Goal: Task Accomplishment & Management: Use online tool/utility

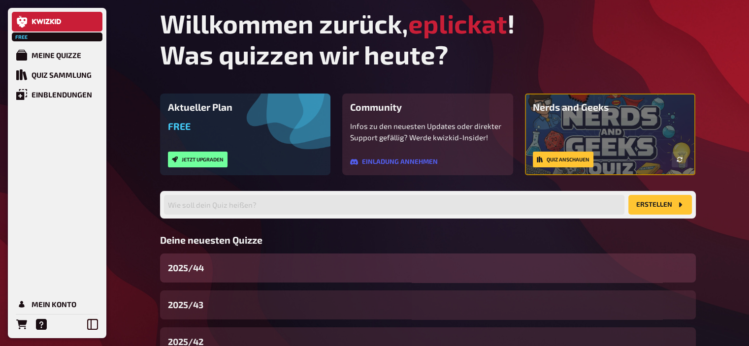
click at [252, 278] on div "2025/44" at bounding box center [428, 268] width 536 height 29
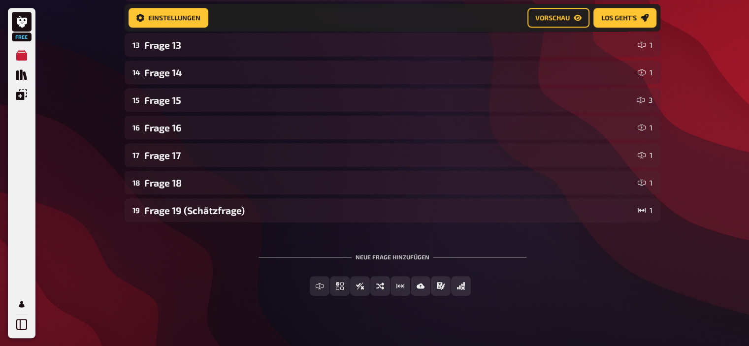
scroll to position [511, 0]
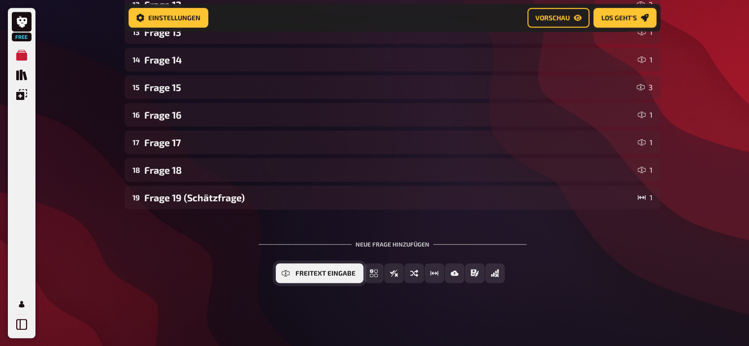
click at [323, 279] on button "Freitext Eingabe" at bounding box center [320, 273] width 88 height 20
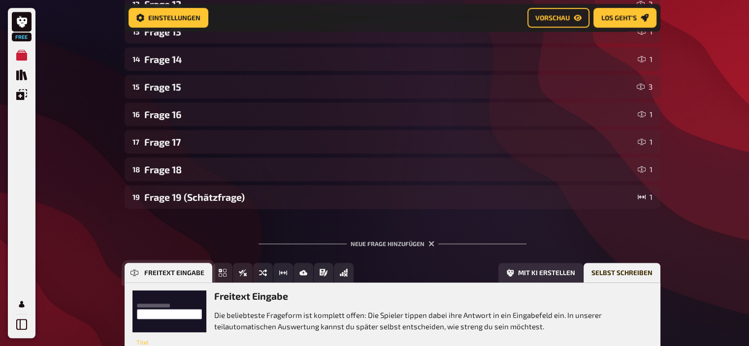
scroll to position [602, 0]
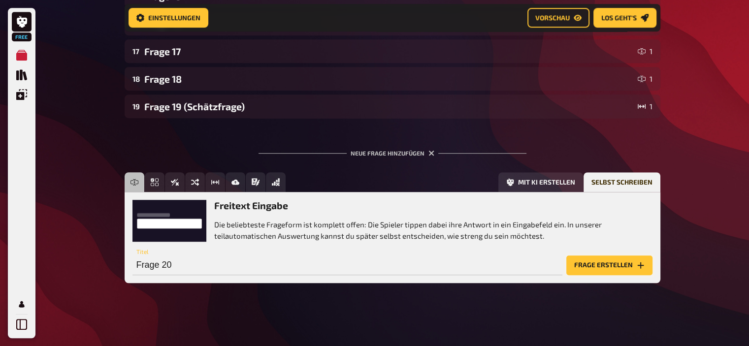
click at [591, 262] on button "Frage erstellen" at bounding box center [609, 265] width 86 height 20
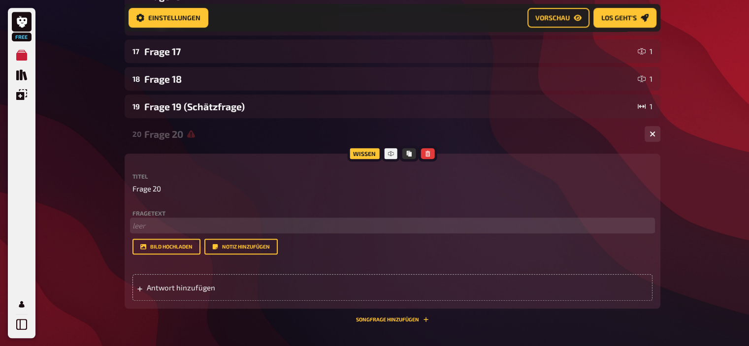
click at [274, 224] on p "﻿ leer" at bounding box center [392, 225] width 520 height 11
click at [274, 224] on p "Das Avanhard Stadion in Pripyat" at bounding box center [392, 225] width 520 height 11
click at [179, 288] on span "Antwort hinzufügen" at bounding box center [223, 287] width 153 height 9
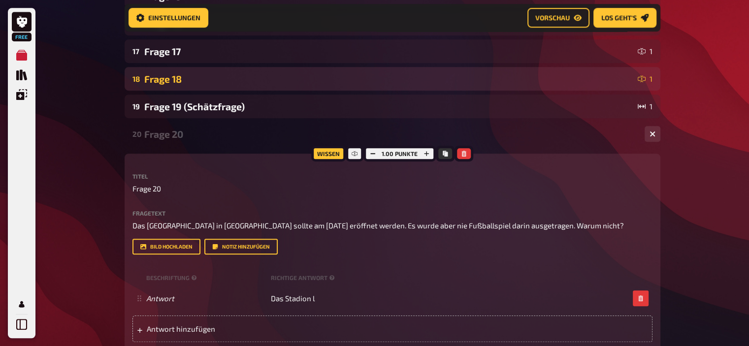
click at [174, 84] on div "Frage 18" at bounding box center [388, 78] width 489 height 11
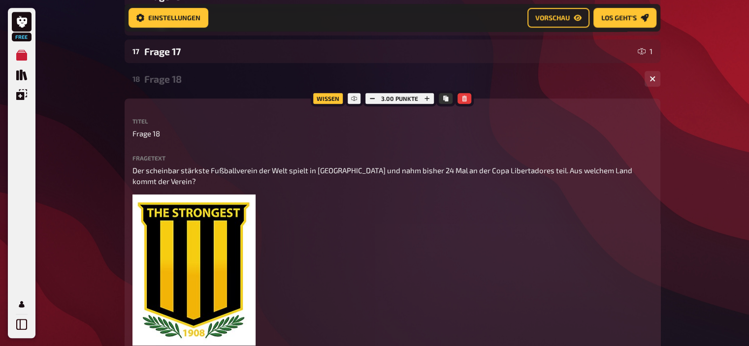
click at [174, 84] on div "Frage 18" at bounding box center [390, 78] width 492 height 11
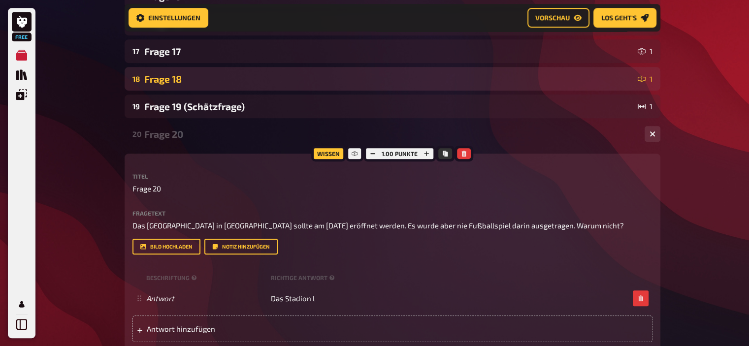
click at [174, 84] on div "Frage 18" at bounding box center [388, 78] width 489 height 11
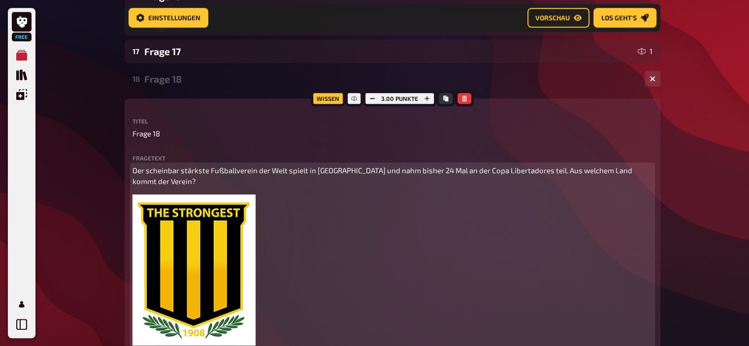
click at [180, 169] on span "Der scheinbar stärkste Fußballverein der Welt spielt in [GEOGRAPHIC_DATA] und n…" at bounding box center [382, 176] width 501 height 20
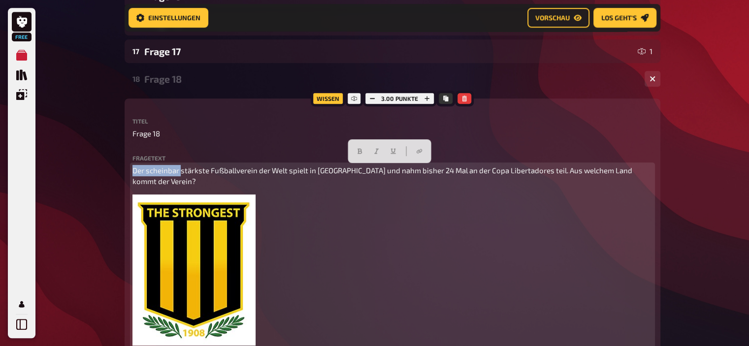
click at [180, 169] on span "Der scheinbar stärkste Fußballverein der Welt spielt in [GEOGRAPHIC_DATA] und n…" at bounding box center [382, 176] width 501 height 20
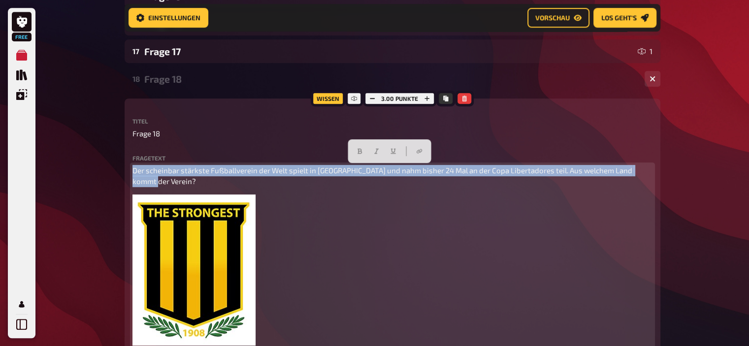
copy span "Der scheinbar stärkste Fußballverein der Welt spielt in [GEOGRAPHIC_DATA] und n…"
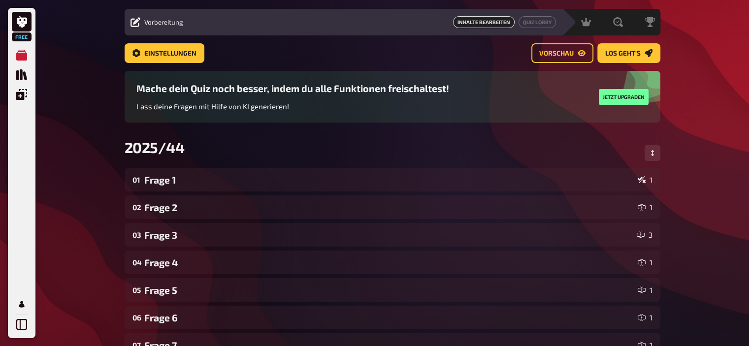
scroll to position [0, 0]
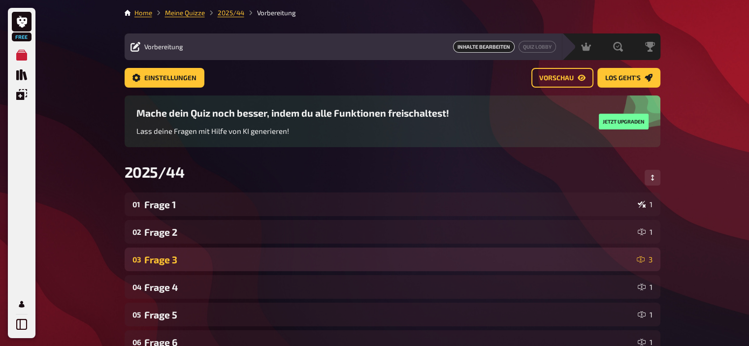
click at [184, 268] on div "03 Frage 3 3" at bounding box center [393, 260] width 536 height 24
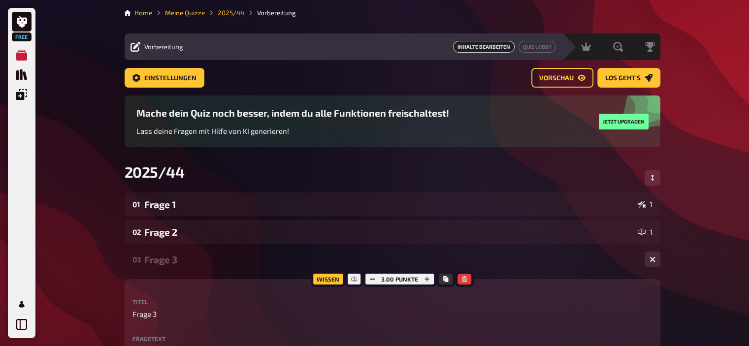
click at [184, 268] on div "03 Frage 3 3" at bounding box center [393, 260] width 536 height 24
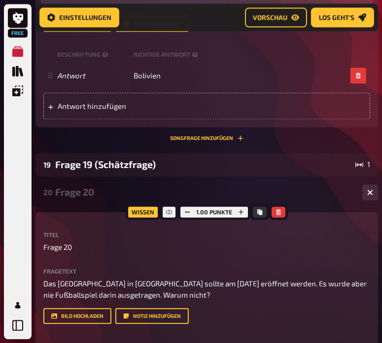
scroll to position [967, 0]
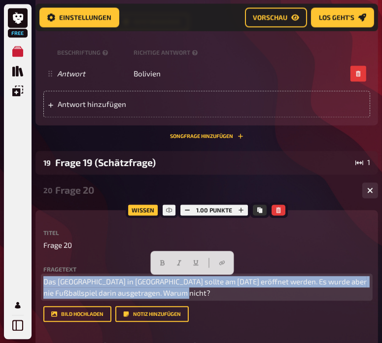
drag, startPoint x: 216, startPoint y: 295, endPoint x: -6, endPoint y: 248, distance: 226.5
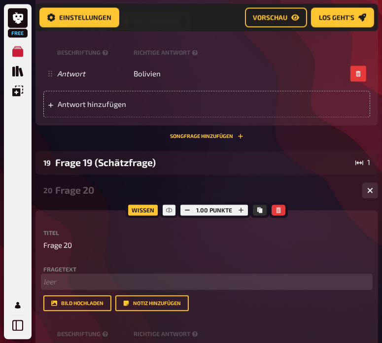
scroll to position [649, 0]
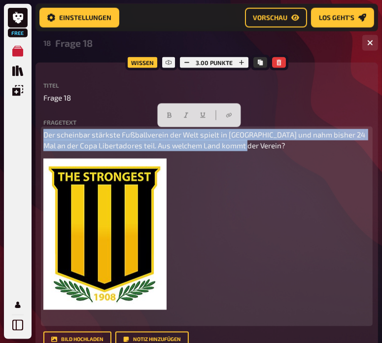
drag, startPoint x: 269, startPoint y: 145, endPoint x: -46, endPoint y: 108, distance: 317.7
click at [0, 108] on html "Free Meine Quizze Quiz Sammlung Einblendungen Mein Konto Home Meine Quizze 2025…" at bounding box center [191, 116] width 382 height 1531
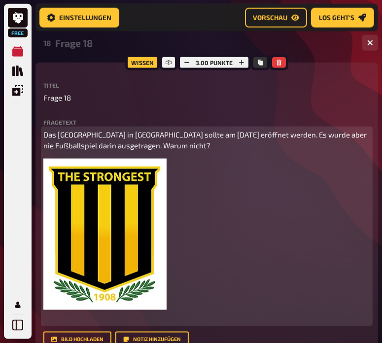
click at [126, 243] on img at bounding box center [104, 234] width 123 height 151
click at [157, 169] on icon "button" at bounding box center [155, 170] width 6 height 6
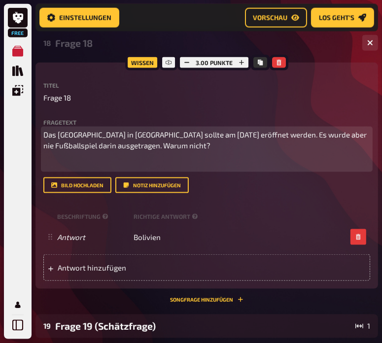
click at [167, 166] on p "﻿" at bounding box center [206, 164] width 326 height 11
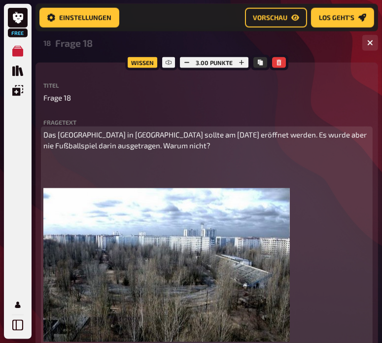
click at [144, 163] on p at bounding box center [206, 170] width 326 height 22
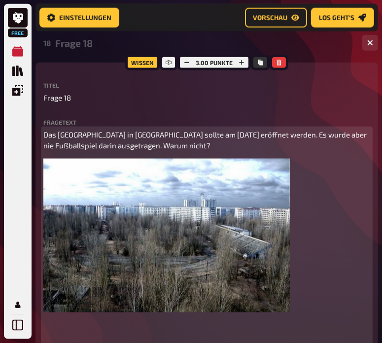
scroll to position [680, 0]
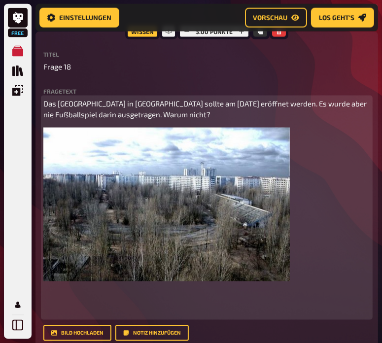
click at [116, 293] on p at bounding box center [206, 300] width 326 height 33
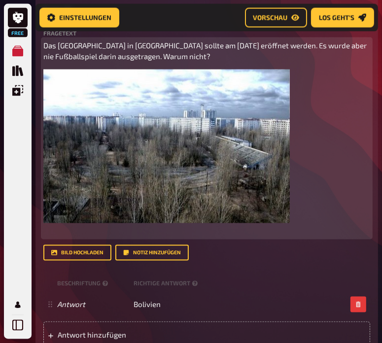
scroll to position [739, 0]
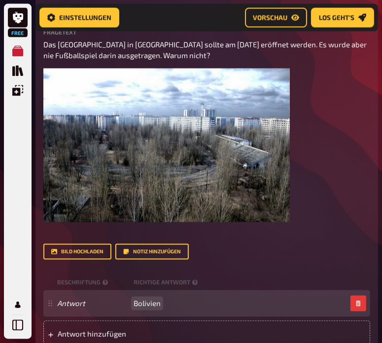
click at [148, 303] on span "Bolivien" at bounding box center [146, 303] width 27 height 9
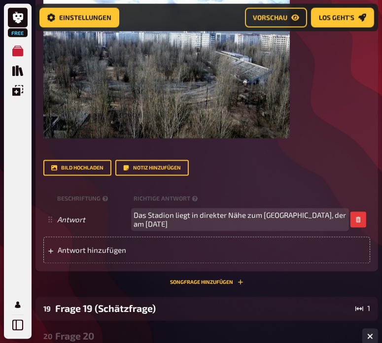
scroll to position [824, 0]
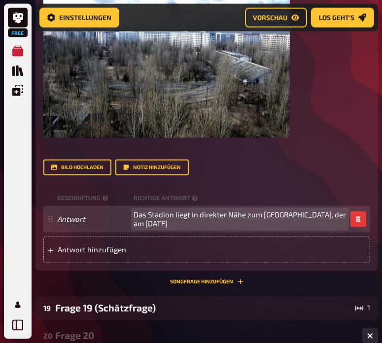
click at [334, 216] on span "Das Stadion liegt in direkter Nähe zum Tschernobyl Reaktor, der am 26.04.1986" at bounding box center [239, 219] width 213 height 18
click at [220, 225] on span "Das Stadion liegt in direkter Nähe zum Tschernobyl Reaktor, in dem es am 26.04.…" at bounding box center [239, 219] width 213 height 18
drag, startPoint x: 278, startPoint y: 226, endPoint x: 333, endPoint y: 215, distance: 55.7
click at [333, 215] on span "Das Stadion liegt in direkter Nähe zum Tschernobyl Reaktor, in dem es am 26.04.…" at bounding box center [239, 219] width 213 height 18
click at [295, 226] on span "Das Stadion liegt in direkter Nähe zum Tschernobyl Reaktor, in dem es am 26.04.…" at bounding box center [239, 219] width 213 height 18
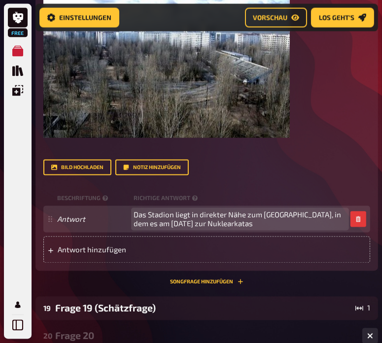
drag, startPoint x: 284, startPoint y: 225, endPoint x: 219, endPoint y: 222, distance: 64.6
click at [219, 222] on span "Das Stadion liegt in direkter Nähe zum Tschernobyl Reaktor, in dem es am 26.04.…" at bounding box center [239, 219] width 213 height 18
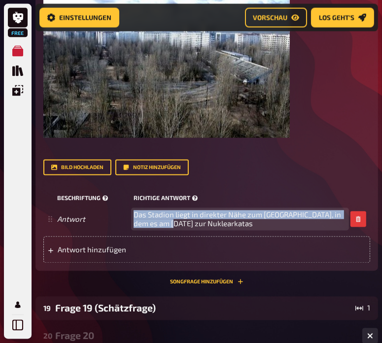
drag, startPoint x: 169, startPoint y: 222, endPoint x: 100, endPoint y: 193, distance: 74.0
click at [100, 193] on div "Beschriftung Richtige Antwort Antwort Das Stadion liegt in direkter Nähe zum Ts…" at bounding box center [206, 227] width 326 height 72
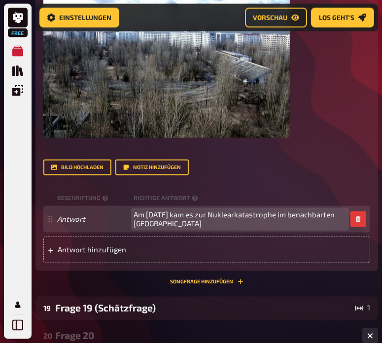
click at [211, 224] on span "Am 26.04.1986 kam es zur Nuklearkatastrophe im benachbarten Tschernobyl" at bounding box center [239, 219] width 213 height 18
copy span "Tschernobyl"
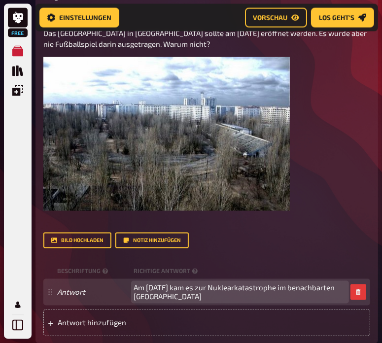
scroll to position [749, 0]
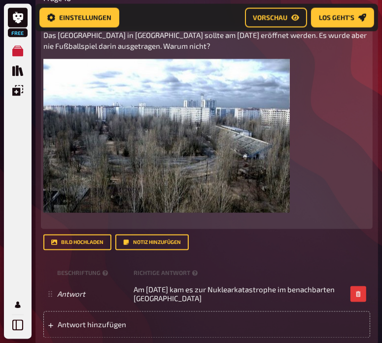
click at [196, 186] on img at bounding box center [166, 136] width 246 height 154
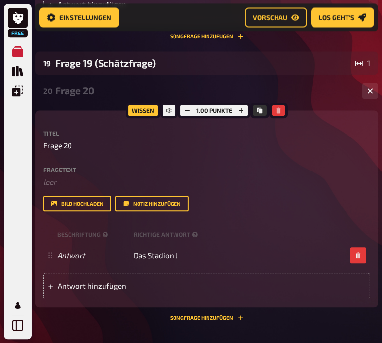
scroll to position [1057, 0]
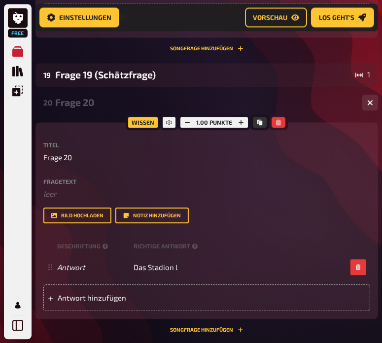
click at [275, 120] on icon "button" at bounding box center [278, 122] width 6 height 6
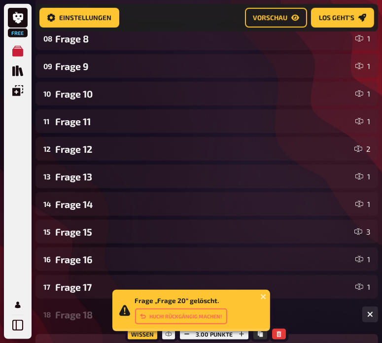
scroll to position [378, 0]
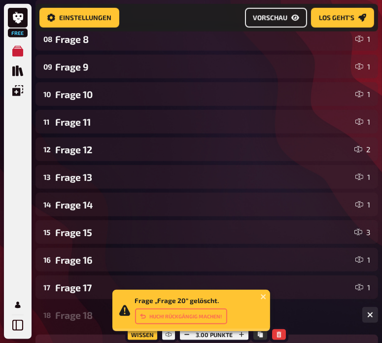
click at [280, 14] on span "Vorschau" at bounding box center [270, 17] width 34 height 7
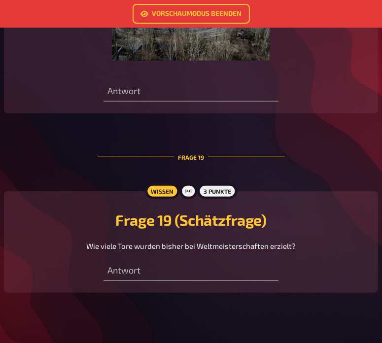
scroll to position [4222, 0]
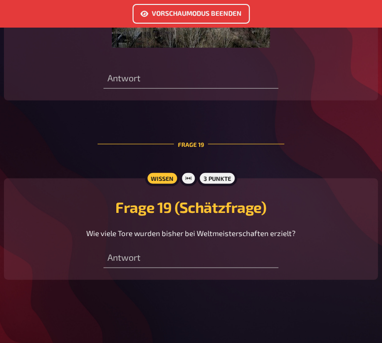
click at [215, 14] on link "Vorschaumodus beenden" at bounding box center [190, 14] width 117 height 20
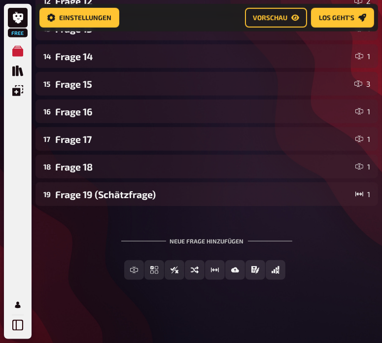
scroll to position [526, 0]
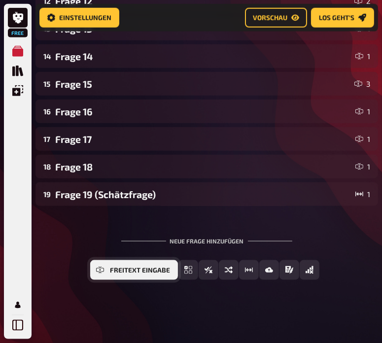
click at [127, 267] on span "Freitext Eingabe" at bounding box center [140, 270] width 60 height 7
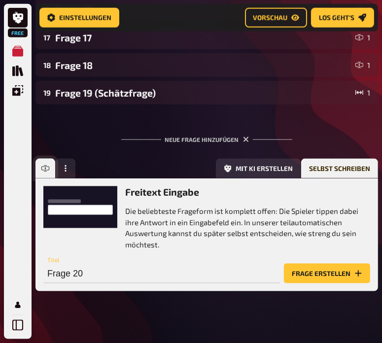
scroll to position [628, 0]
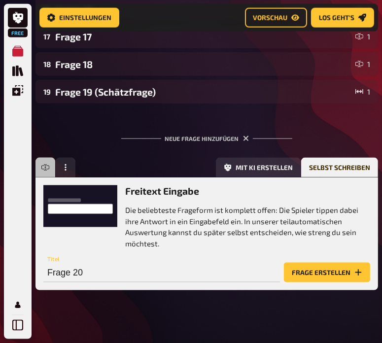
click at [311, 262] on button "Frage erstellen" at bounding box center [327, 272] width 86 height 20
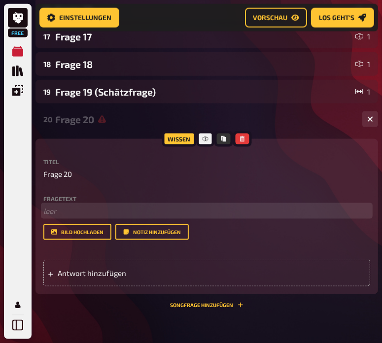
click at [131, 214] on p "﻿ leer" at bounding box center [206, 210] width 326 height 11
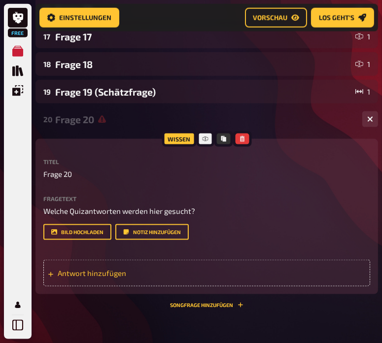
click at [116, 274] on span "Antwort hinzufügen" at bounding box center [106, 272] width 96 height 9
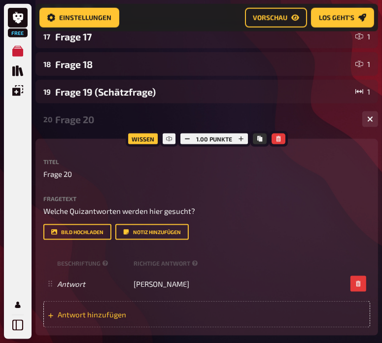
click at [106, 317] on span "Antwort hinzufügen" at bounding box center [106, 314] width 96 height 9
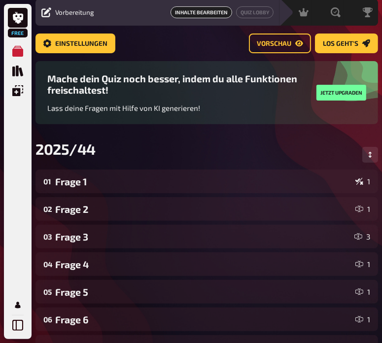
scroll to position [44, 0]
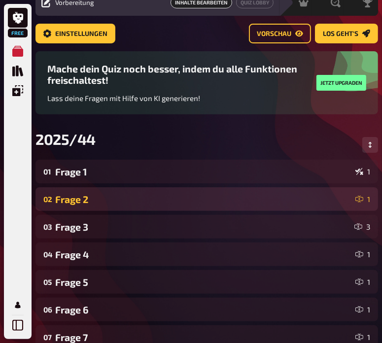
click at [109, 195] on div "Frage 2" at bounding box center [203, 198] width 296 height 11
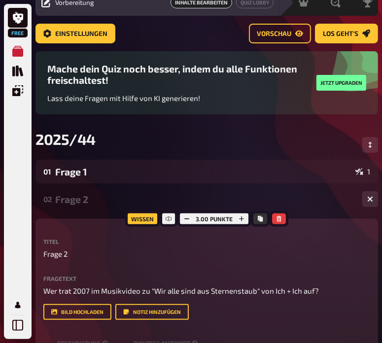
click at [109, 195] on div "Frage 2" at bounding box center [204, 198] width 299 height 11
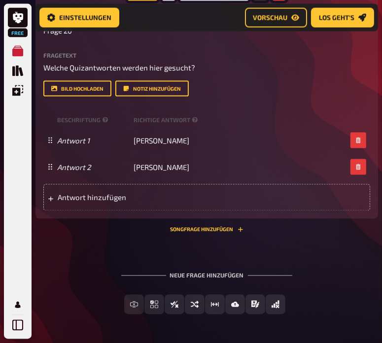
scroll to position [806, 0]
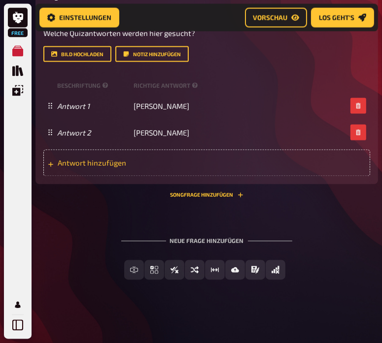
click at [87, 171] on div "Antwort hinzufügen" at bounding box center [206, 163] width 326 height 27
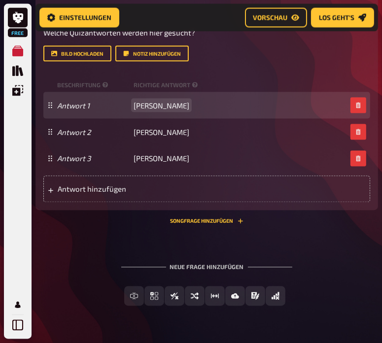
click at [175, 105] on span "Sascha Bigalke" at bounding box center [161, 105] width 56 height 9
copy span "Sascha Bigalke"
paste span
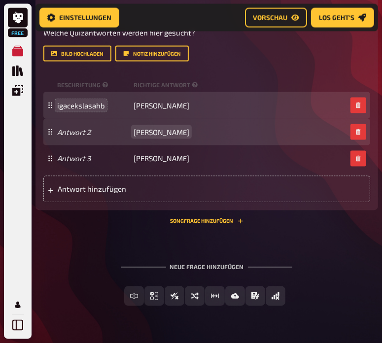
click at [150, 133] on span "Michael Zorc" at bounding box center [161, 131] width 56 height 9
copy span "Michael Zorc"
paste span
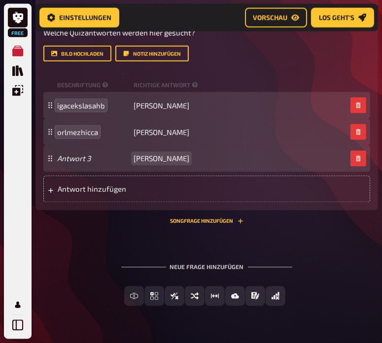
click at [161, 161] on span "Fredi Bobic" at bounding box center [161, 158] width 56 height 9
copy span "Fredi Bobic"
paste span
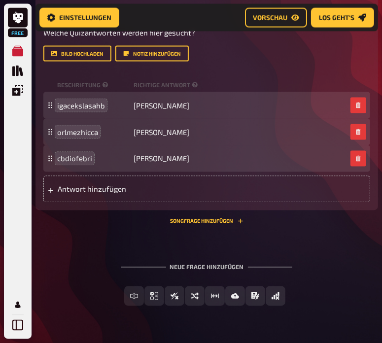
click at [84, 273] on div "Neue Frage hinzufügen Freitext Eingabe Einfachauswahl Wahr / Falsch Sortierfrag…" at bounding box center [206, 285] width 342 height 74
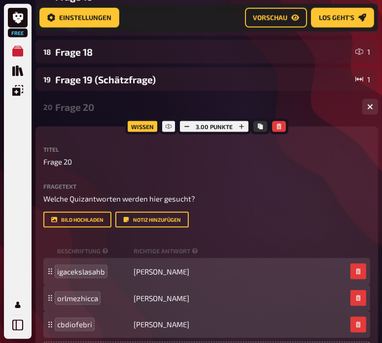
scroll to position [639, 0]
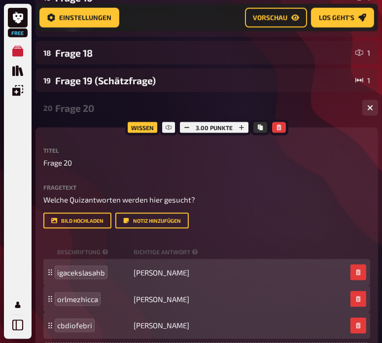
click at [93, 109] on div "Frage 20" at bounding box center [204, 107] width 299 height 11
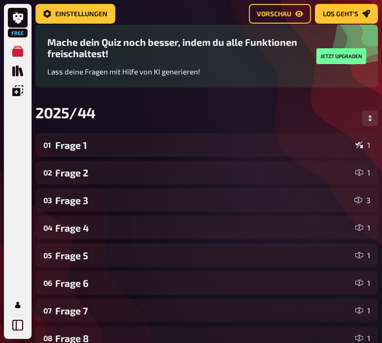
scroll to position [0, 0]
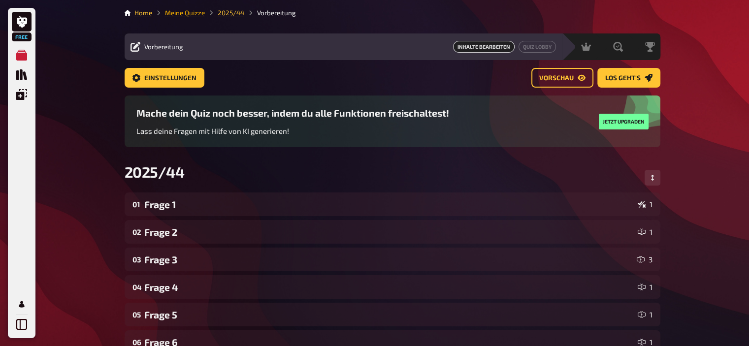
click at [187, 11] on link "Meine Quizze" at bounding box center [185, 13] width 40 height 8
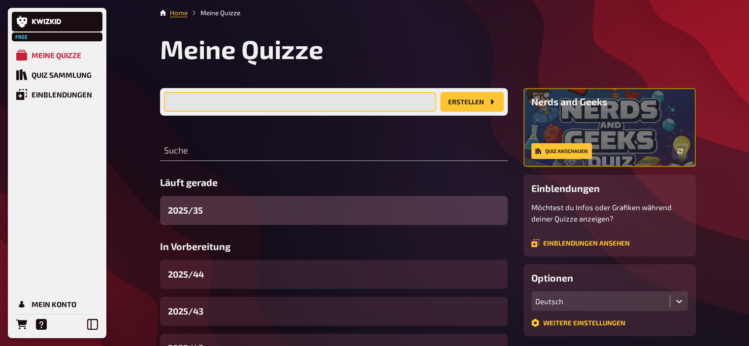
click at [232, 94] on input "text" at bounding box center [300, 102] width 272 height 20
type input "2025/45"
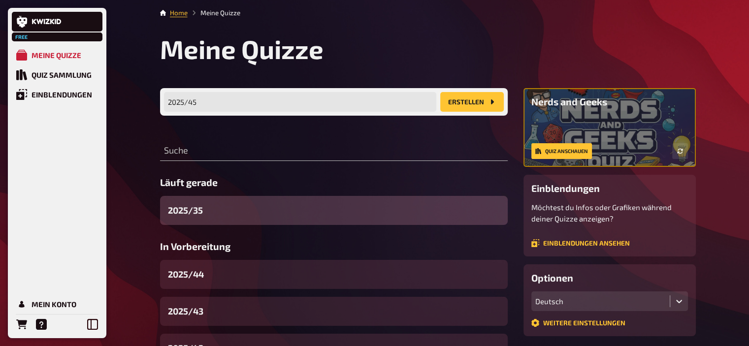
click at [482, 104] on button "Erstellen" at bounding box center [472, 102] width 64 height 20
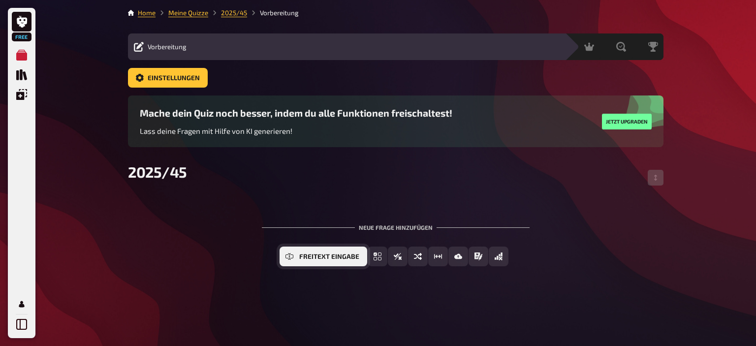
click at [319, 248] on button "Freitext Eingabe" at bounding box center [324, 257] width 88 height 20
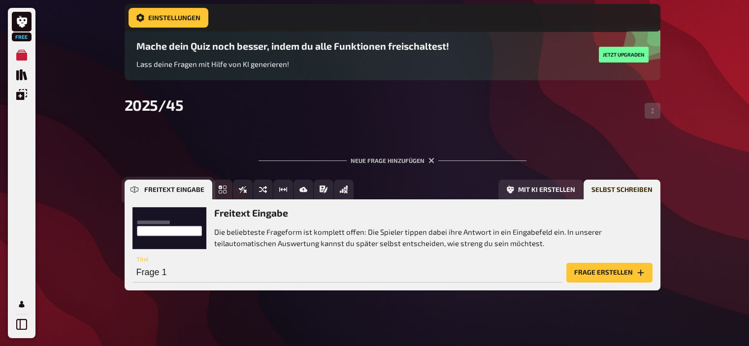
scroll to position [81, 0]
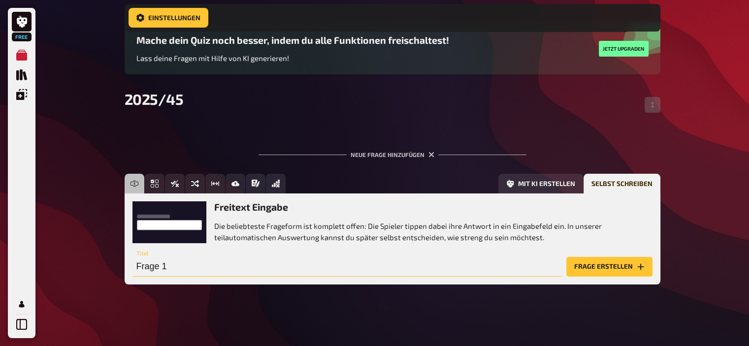
click at [295, 268] on input "Frage 1" at bounding box center [347, 267] width 430 height 20
type input "Frage 3"
click at [566, 257] on button "Frage erstellen" at bounding box center [609, 267] width 86 height 20
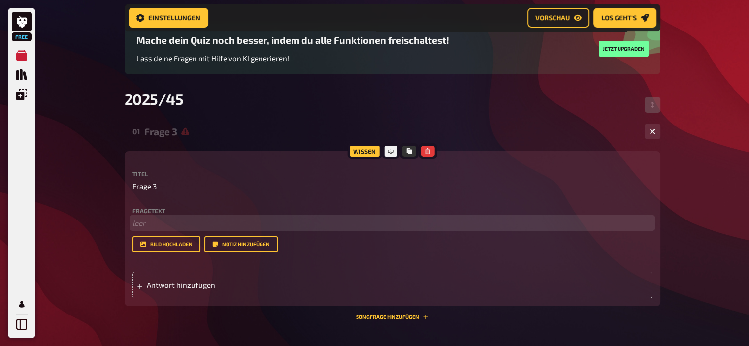
click at [175, 225] on p "﻿ leer" at bounding box center [392, 223] width 520 height 11
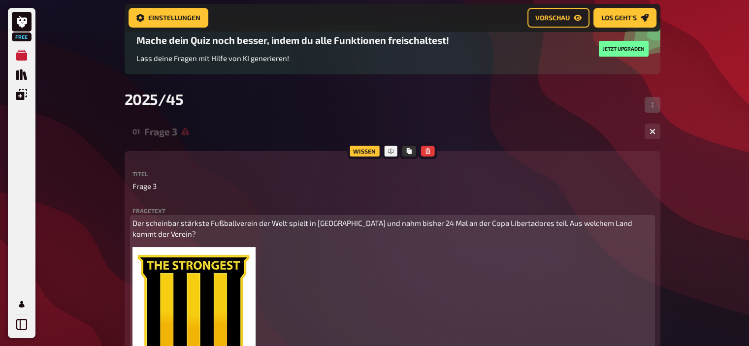
click at [172, 233] on p "Der scheinbar stärkste Fußballverein der Welt spielt in [GEOGRAPHIC_DATA] und n…" at bounding box center [392, 229] width 520 height 22
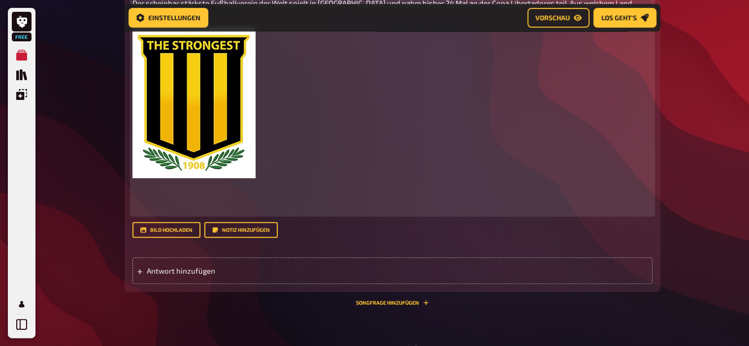
scroll to position [301, 0]
click at [160, 185] on p at bounding box center [392, 196] width 520 height 33
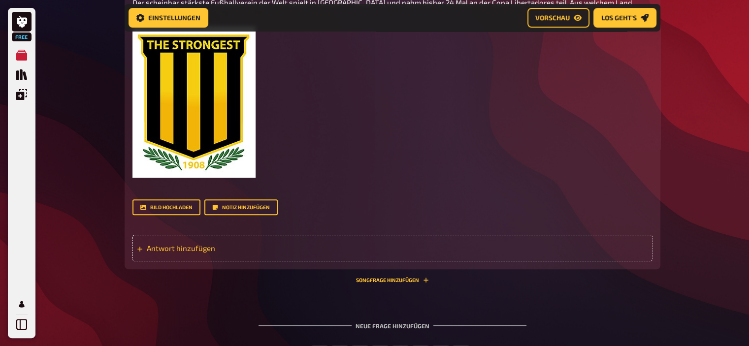
click at [195, 244] on span "Antwort hinzufügen" at bounding box center [223, 248] width 153 height 9
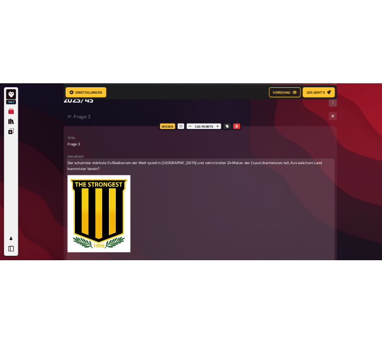
scroll to position [148, 0]
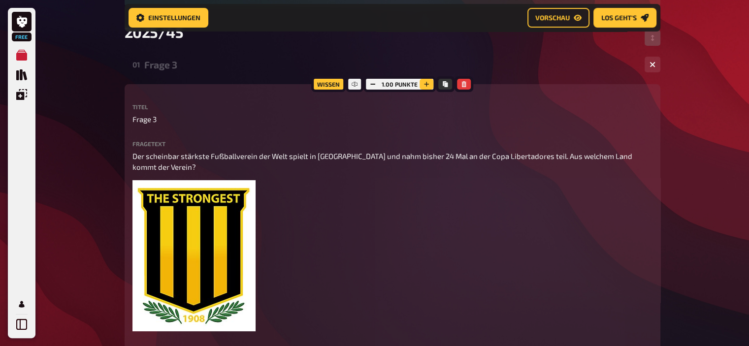
click at [425, 86] on icon "button" at bounding box center [426, 84] width 6 height 6
click at [425, 86] on icon "button" at bounding box center [427, 84] width 6 height 6
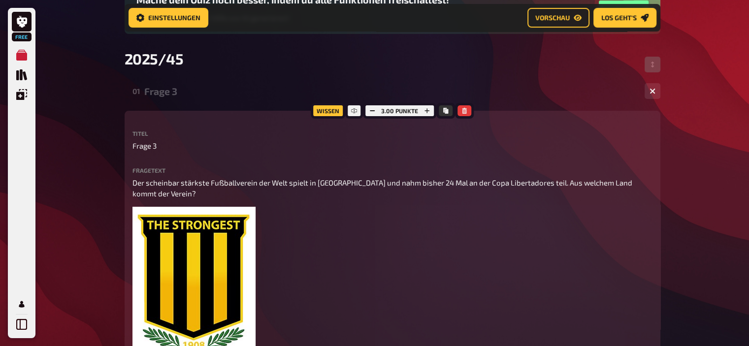
scroll to position [0, 0]
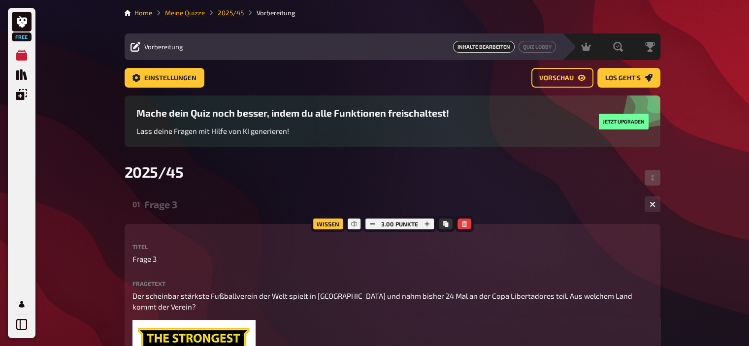
click at [188, 12] on link "Meine Quizze" at bounding box center [185, 13] width 40 height 8
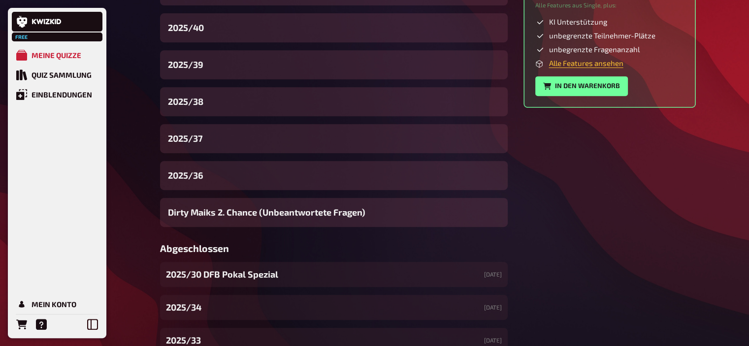
scroll to position [436, 0]
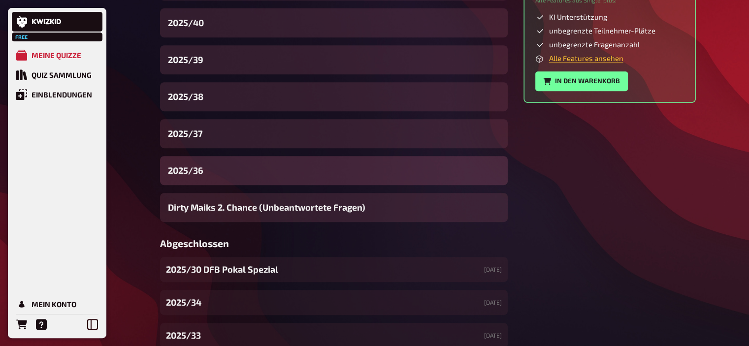
click at [209, 169] on div "2025/36" at bounding box center [334, 170] width 348 height 29
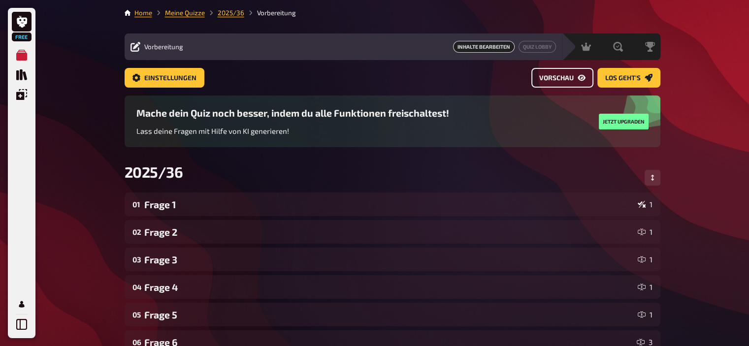
click at [553, 84] on link "Vorschau" at bounding box center [562, 78] width 62 height 20
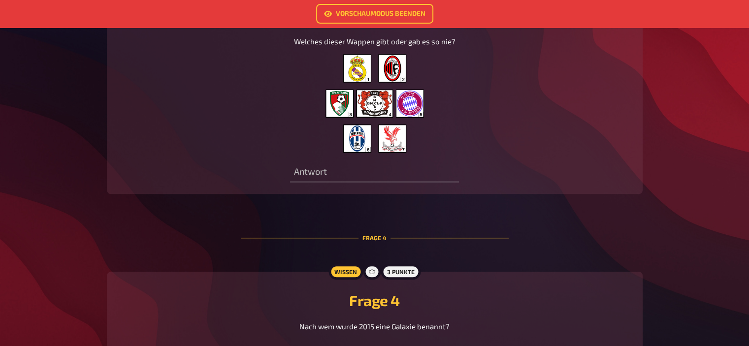
scroll to position [729, 0]
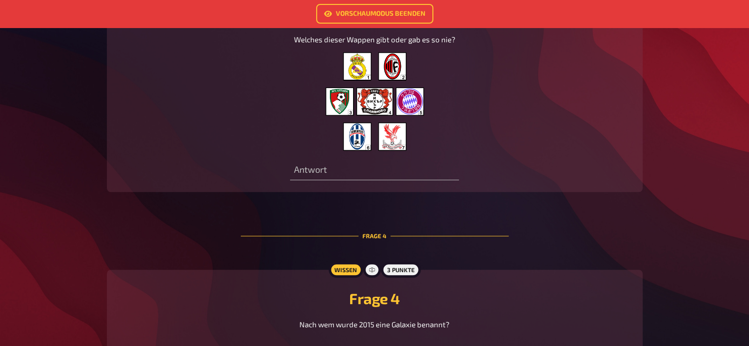
click at [382, 94] on img at bounding box center [374, 101] width 98 height 98
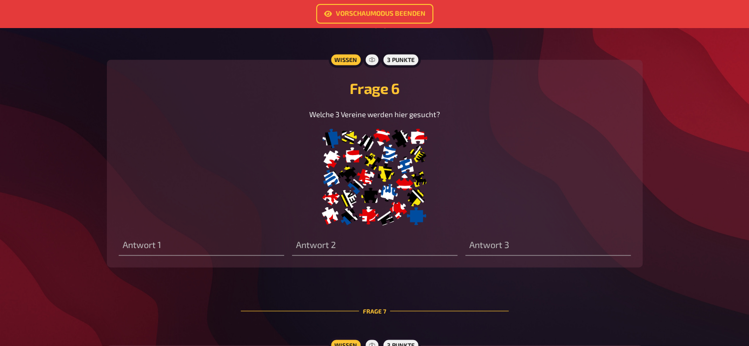
scroll to position [1476, 0]
click at [363, 188] on img at bounding box center [374, 176] width 106 height 98
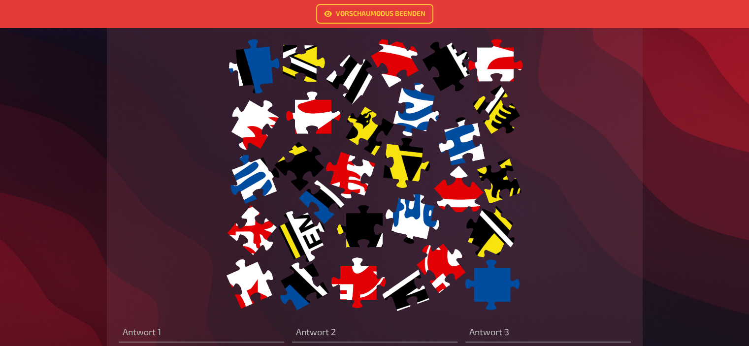
scroll to position [1573, 0]
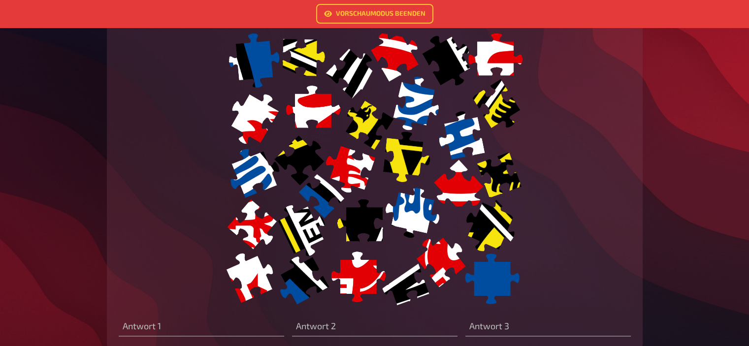
click at [329, 204] on img at bounding box center [374, 168] width 297 height 277
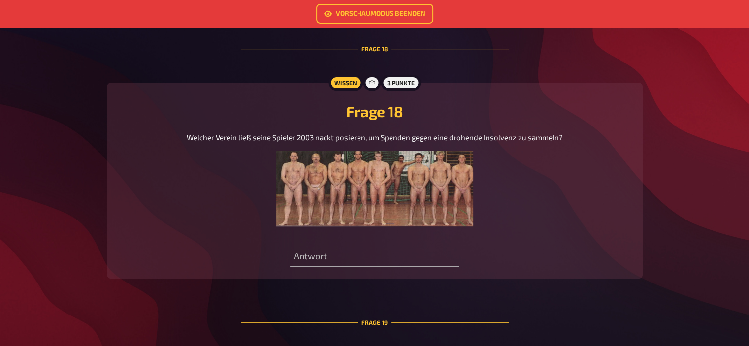
scroll to position [4064, 0]
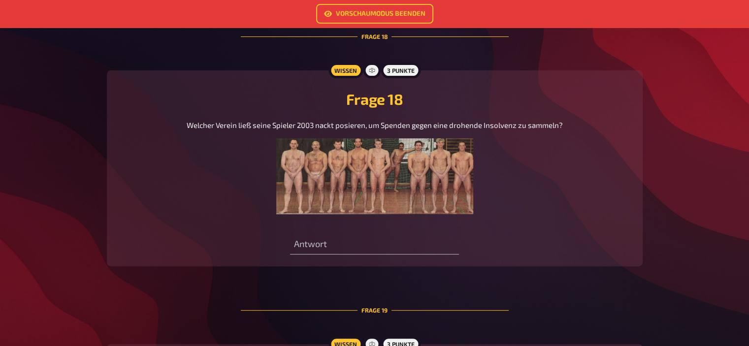
click at [383, 177] on img at bounding box center [374, 176] width 197 height 76
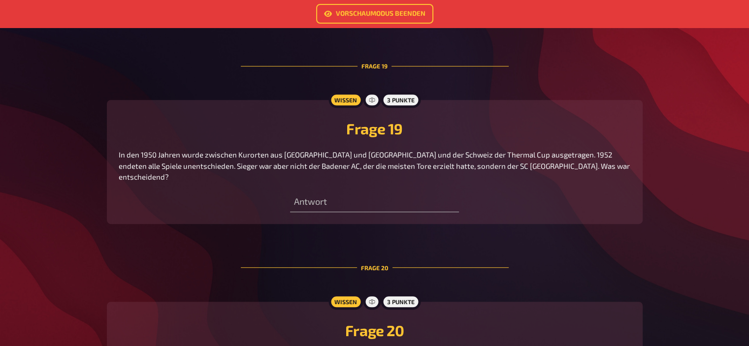
scroll to position [4410, 0]
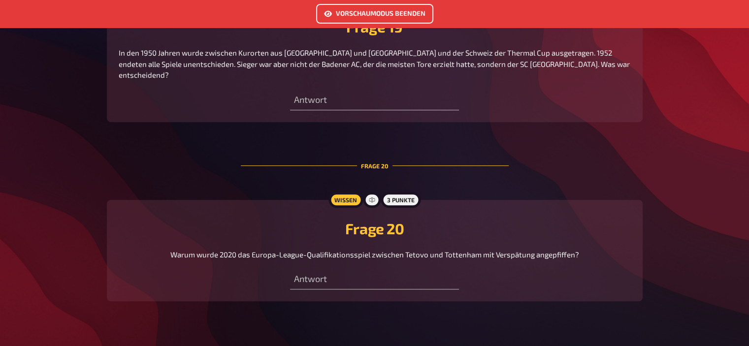
click at [382, 15] on link "Vorschaumodus beenden" at bounding box center [374, 14] width 117 height 20
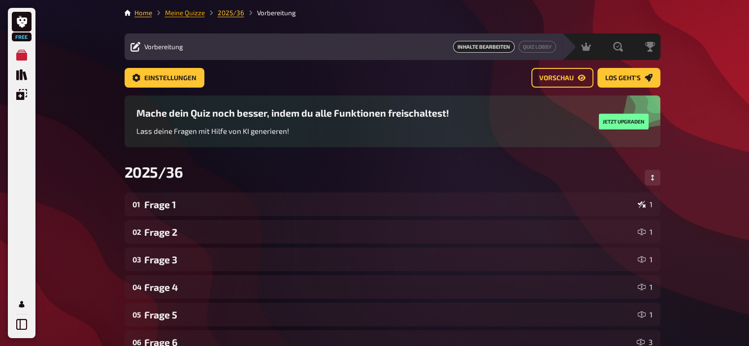
click at [173, 9] on link "Meine Quizze" at bounding box center [185, 13] width 40 height 8
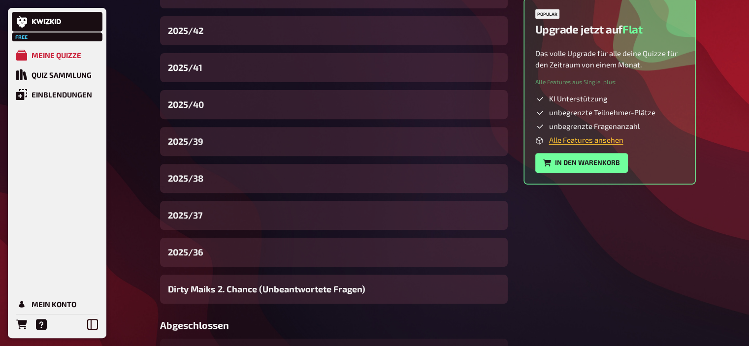
scroll to position [356, 0]
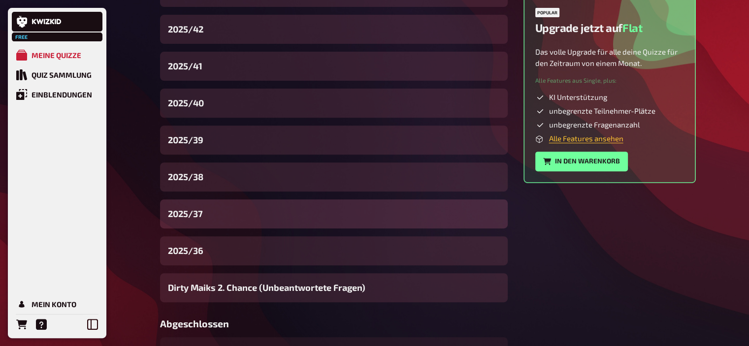
click at [203, 205] on div "2025/37" at bounding box center [334, 213] width 348 height 29
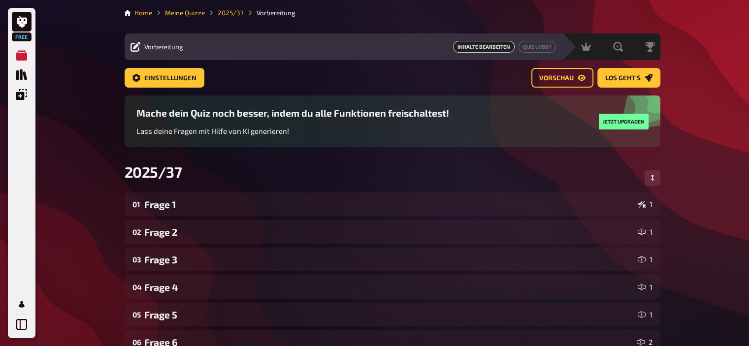
click at [543, 91] on div "Einstellungen Vorschau Los geht's" at bounding box center [393, 82] width 536 height 28
click at [545, 76] on span "Vorschau" at bounding box center [556, 78] width 34 height 7
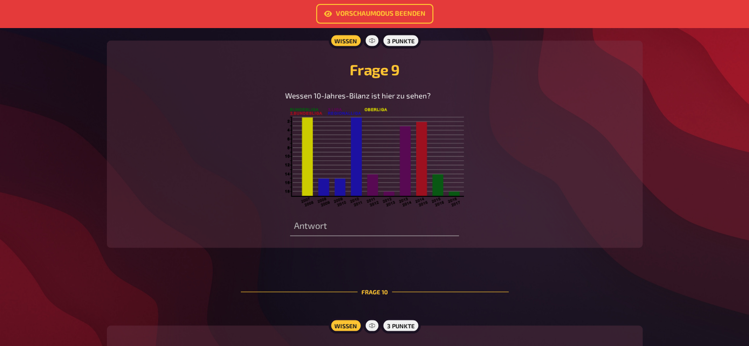
scroll to position [1995, 0]
click at [385, 179] on img at bounding box center [374, 156] width 179 height 98
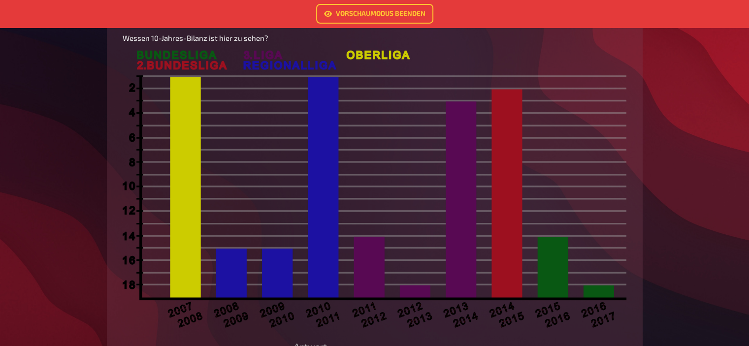
scroll to position [2051, 0]
click at [351, 13] on link "Vorschaumodus beenden" at bounding box center [374, 14] width 117 height 20
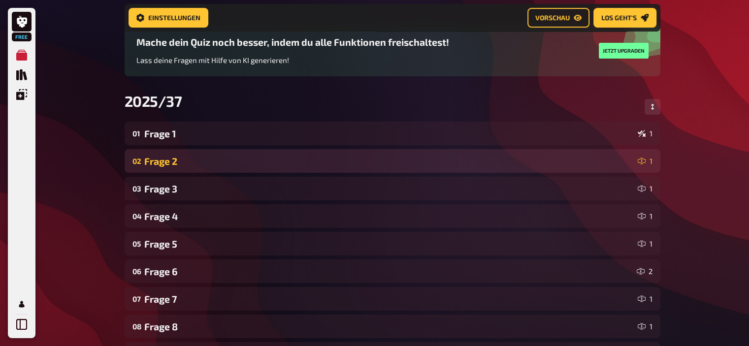
scroll to position [84, 0]
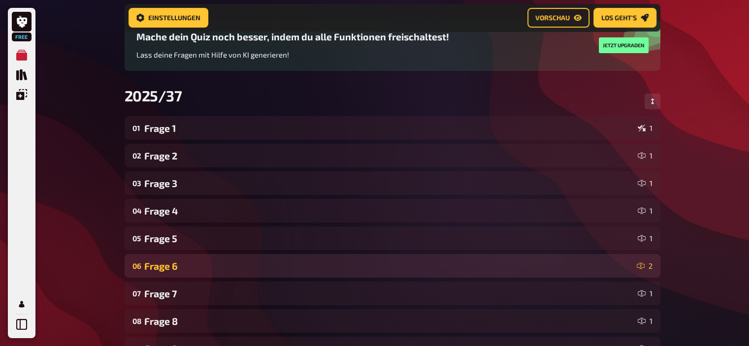
click at [213, 267] on div "Frage 6" at bounding box center [388, 265] width 488 height 11
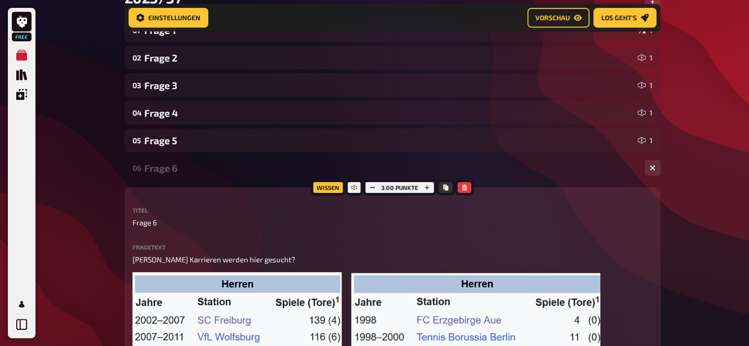
scroll to position [169, 0]
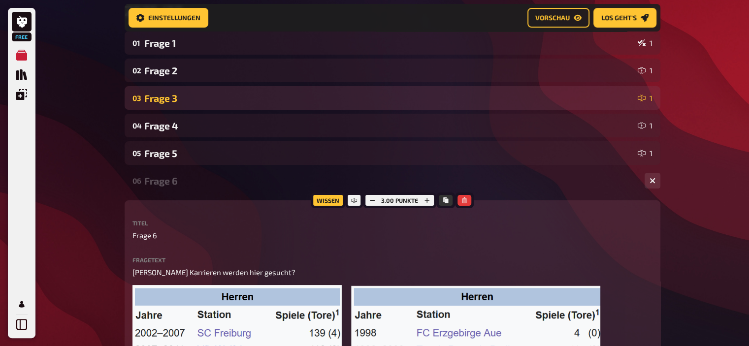
click at [185, 94] on div "Frage 3" at bounding box center [388, 98] width 489 height 11
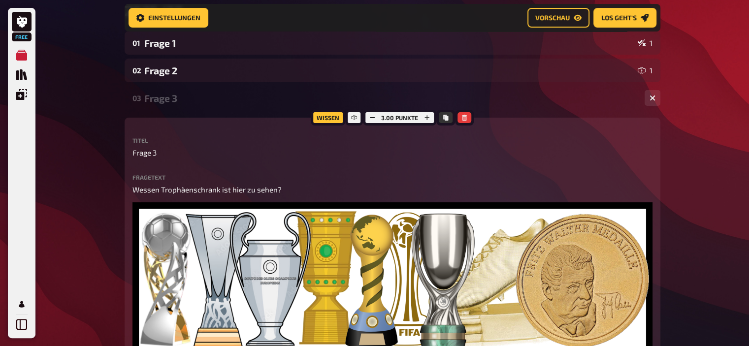
click at [185, 94] on div "Frage 3" at bounding box center [390, 98] width 492 height 11
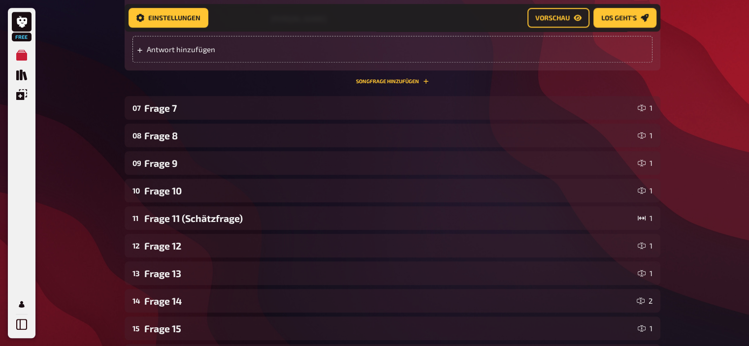
scroll to position [810, 0]
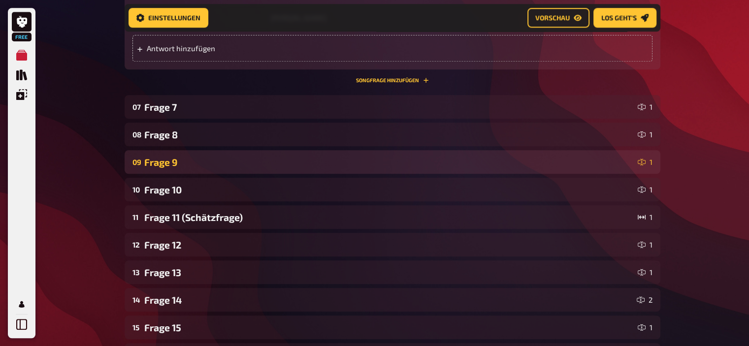
click at [183, 159] on div "Frage 9" at bounding box center [388, 162] width 489 height 11
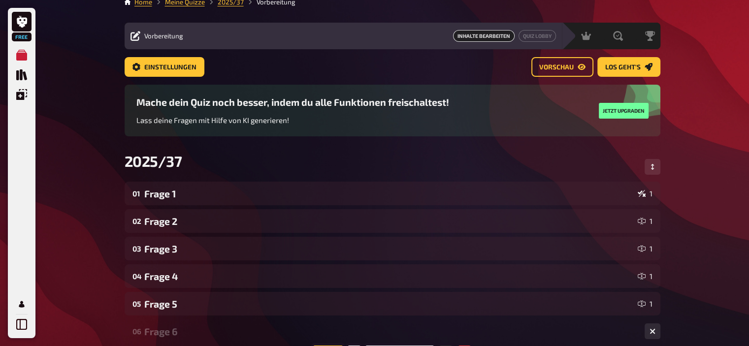
scroll to position [0, 0]
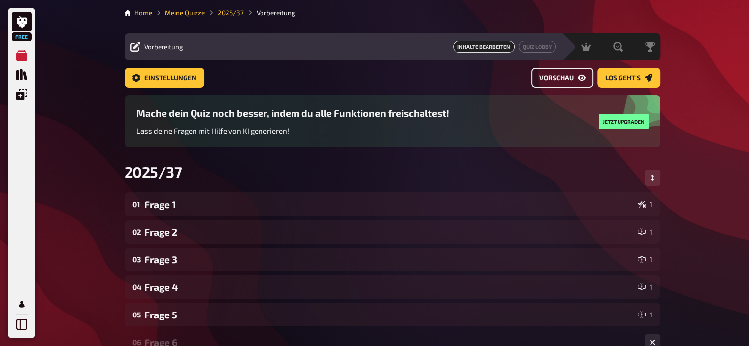
click at [567, 83] on link "Vorschau" at bounding box center [562, 78] width 62 height 20
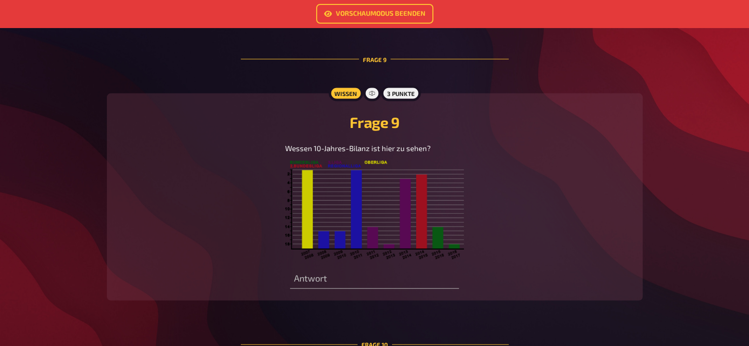
scroll to position [1942, 0]
click at [306, 246] on img at bounding box center [374, 209] width 179 height 98
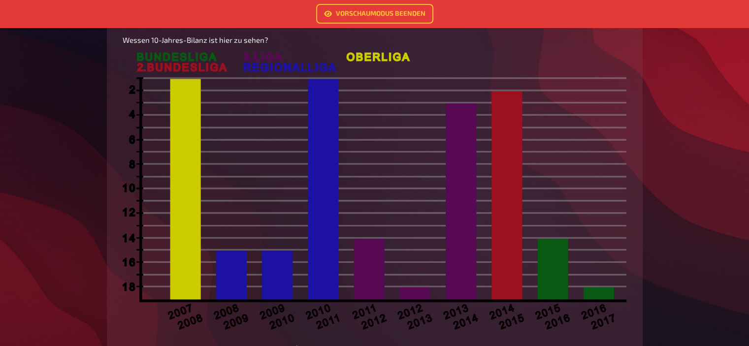
scroll to position [2048, 0]
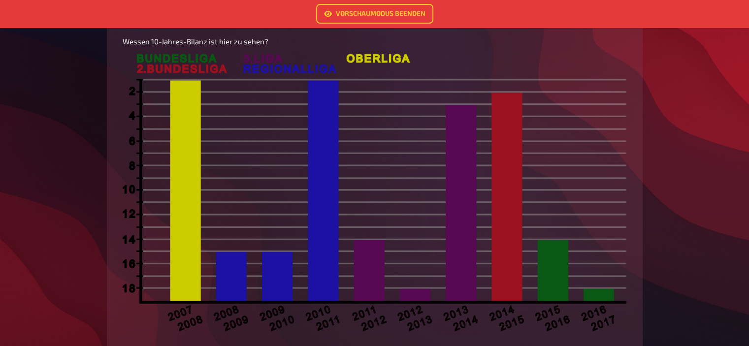
click at [414, 228] on img at bounding box center [375, 192] width 504 height 277
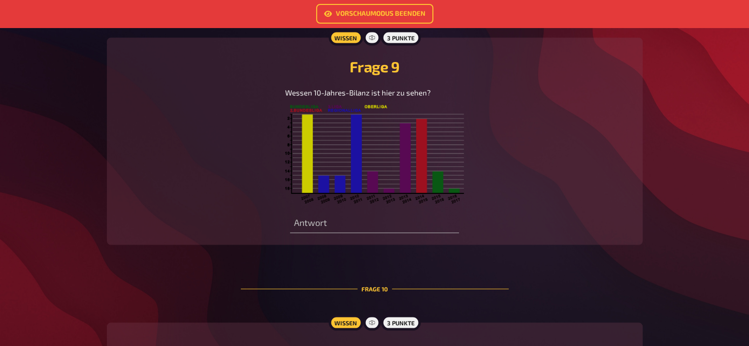
scroll to position [1997, 0]
click at [382, 154] on img at bounding box center [374, 154] width 179 height 98
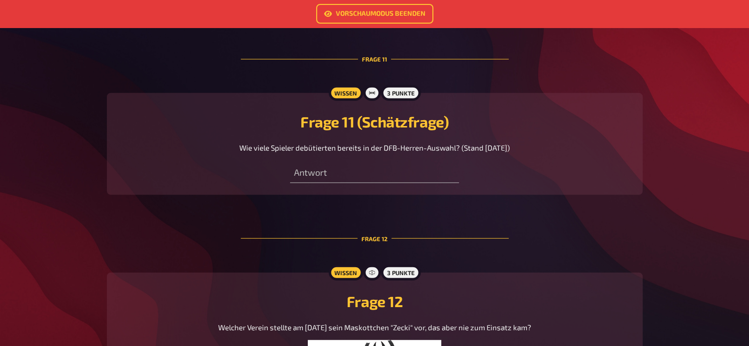
scroll to position [2581, 0]
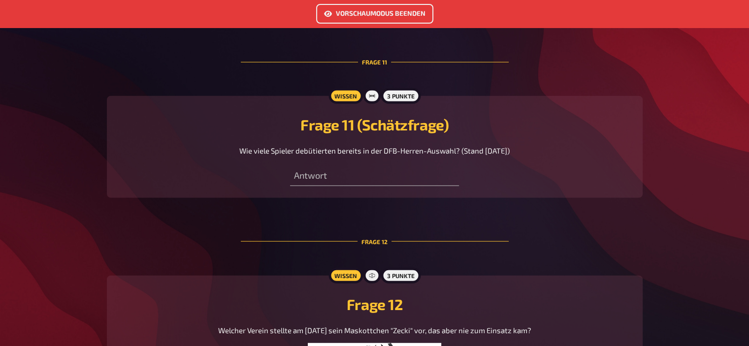
click at [343, 13] on link "Vorschaumodus beenden" at bounding box center [374, 14] width 117 height 20
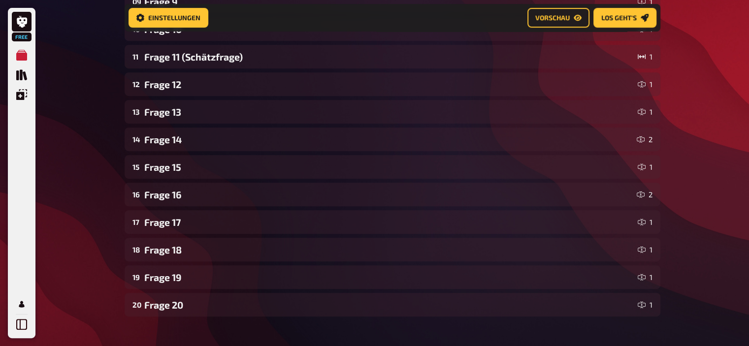
scroll to position [432, 0]
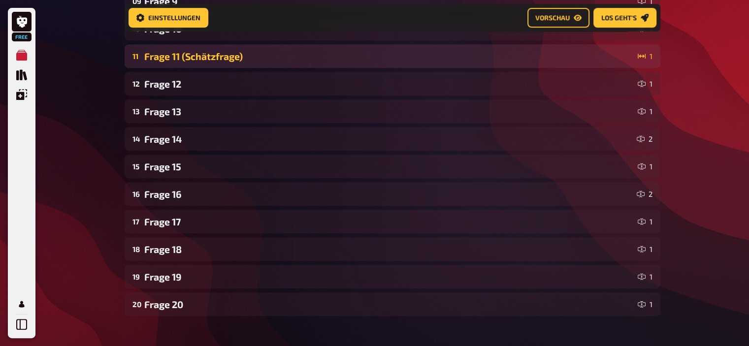
click at [201, 51] on div "Frage 11 (Schätzfrage)" at bounding box center [388, 56] width 489 height 11
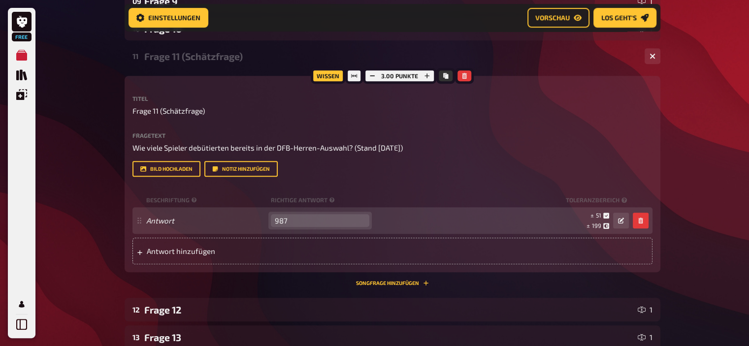
click at [316, 223] on input "987" at bounding box center [320, 220] width 98 height 13
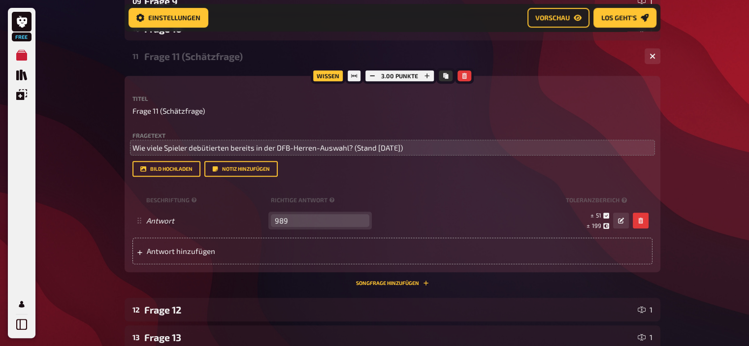
type input "989"
click at [384, 148] on span "Wie viele Spieler debütierten bereits in der DFB-Herren-Auswahl? (Stand [DATE])" at bounding box center [267, 147] width 270 height 9
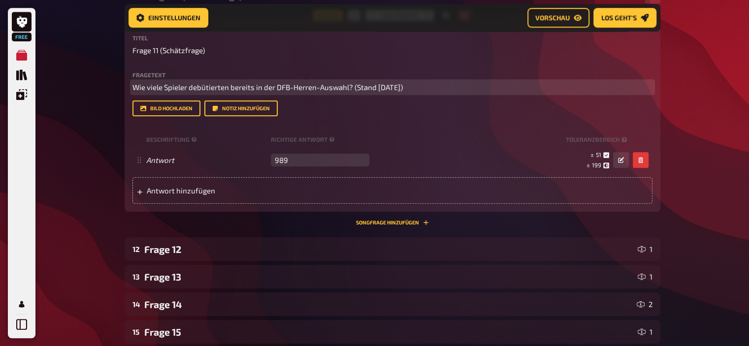
scroll to position [494, 0]
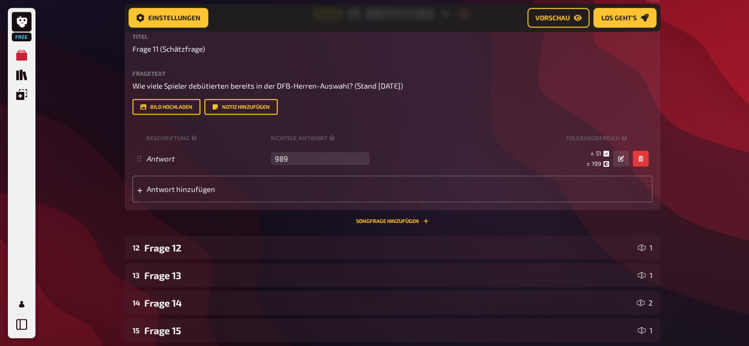
click at [233, 260] on div "01 Frage 1 1 02 Frage 2 1 03 Frage 3 1 04 Frage 4 1 05 Frage 5 1 06 Frage 6 2 0…" at bounding box center [393, 93] width 536 height 773
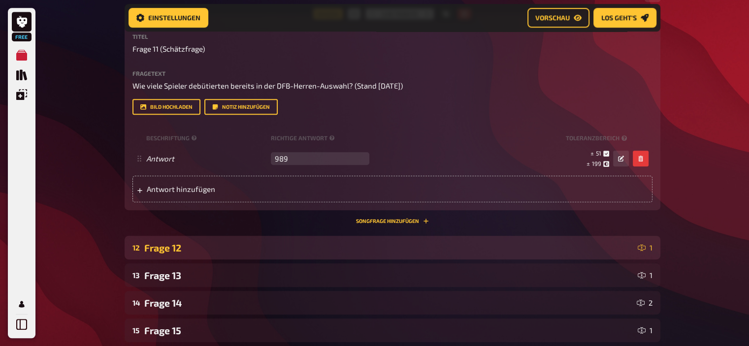
drag, startPoint x: 232, startPoint y: 259, endPoint x: 224, endPoint y: 252, distance: 11.1
click at [224, 252] on div "01 Frage 1 1 02 Frage 2 1 03 Frage 3 1 04 Frage 4 1 05 Frage 5 1 06 Frage 6 2 0…" at bounding box center [393, 93] width 536 height 773
click at [224, 252] on div "Frage 12" at bounding box center [388, 247] width 489 height 11
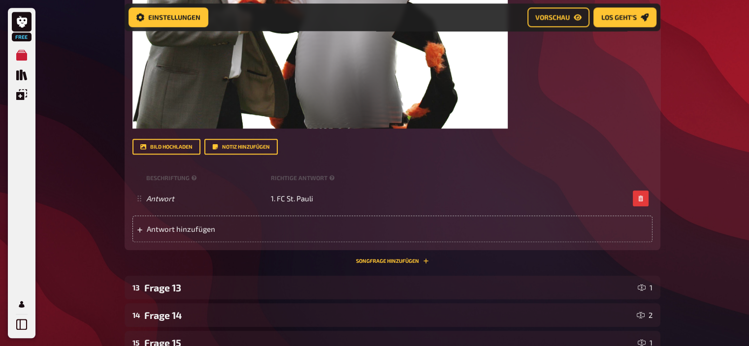
scroll to position [994, 0]
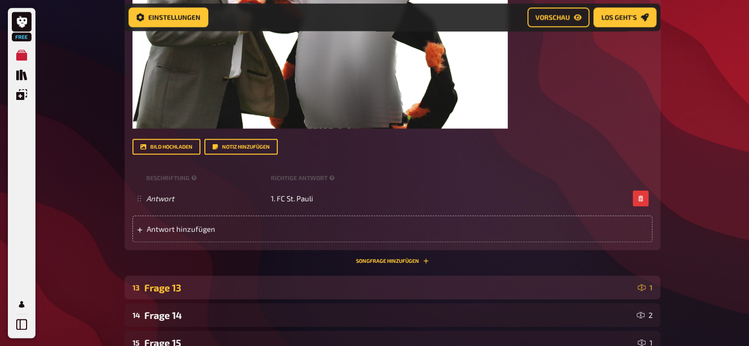
click at [171, 295] on div "13 Frage 13 1" at bounding box center [393, 288] width 536 height 24
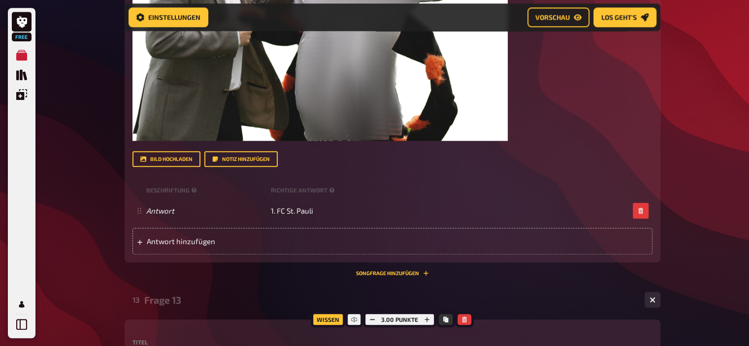
scroll to position [981, 0]
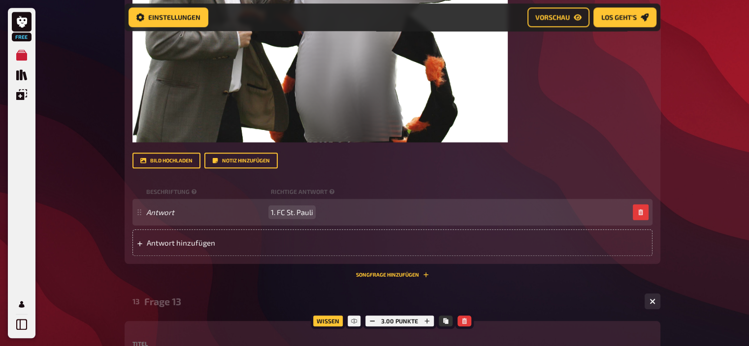
click at [277, 208] on span "1. FC St. Pauli" at bounding box center [292, 212] width 42 height 9
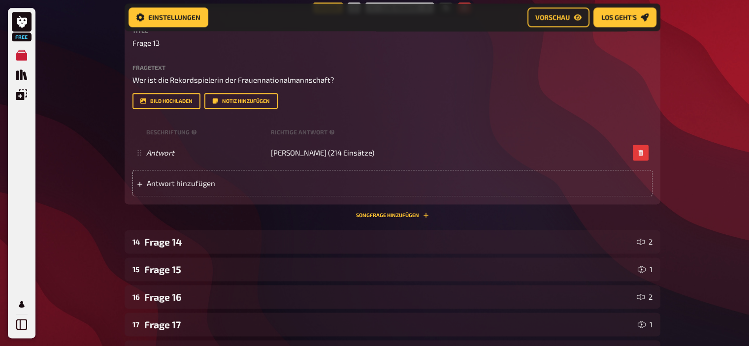
scroll to position [1294, 0]
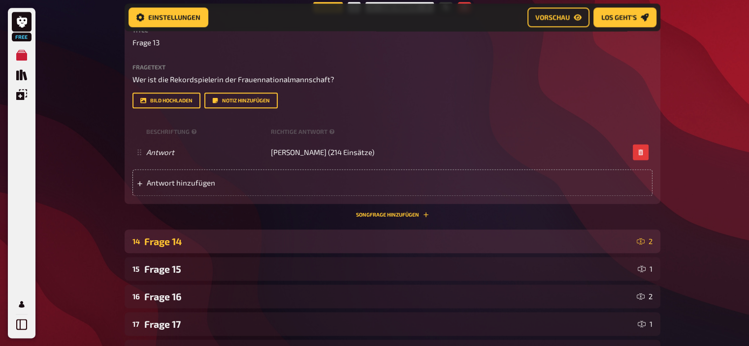
click at [205, 237] on div "Frage 14" at bounding box center [388, 241] width 488 height 11
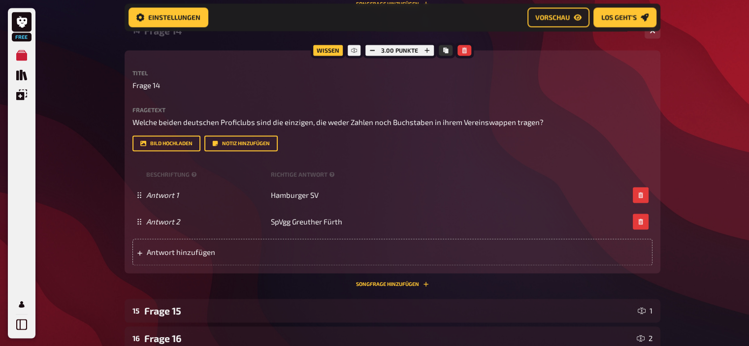
scroll to position [1506, 0]
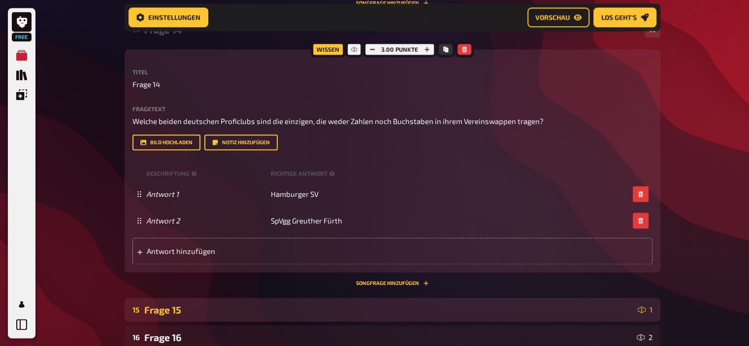
click at [187, 307] on div "Frage 15" at bounding box center [388, 309] width 489 height 11
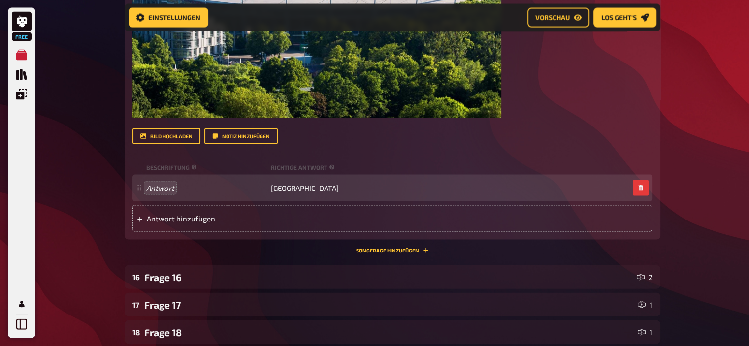
scroll to position [2079, 0]
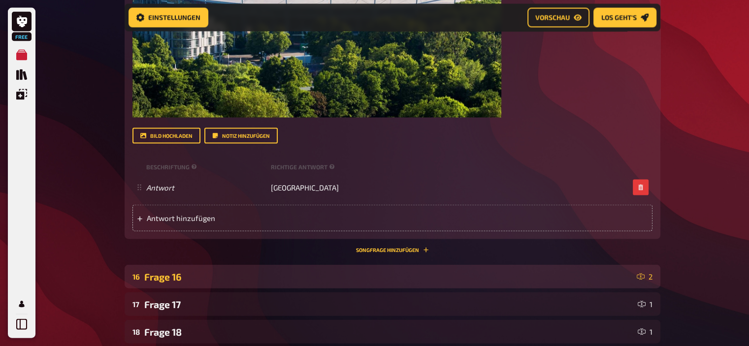
click at [178, 277] on div "Frage 16" at bounding box center [388, 276] width 488 height 11
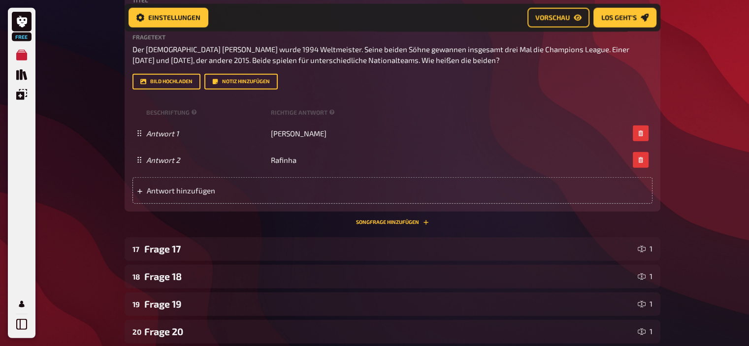
scroll to position [2399, 0]
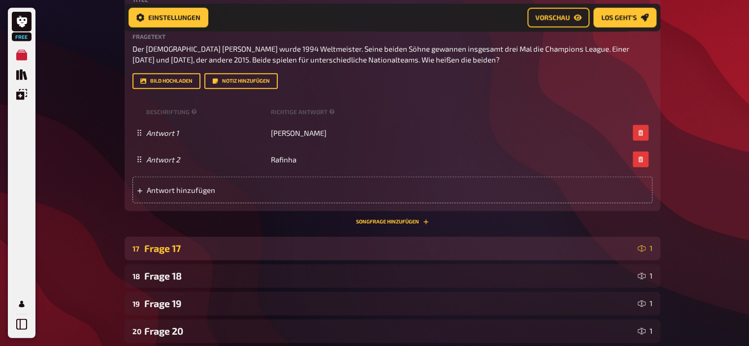
click at [173, 252] on div "Frage 17" at bounding box center [388, 248] width 489 height 11
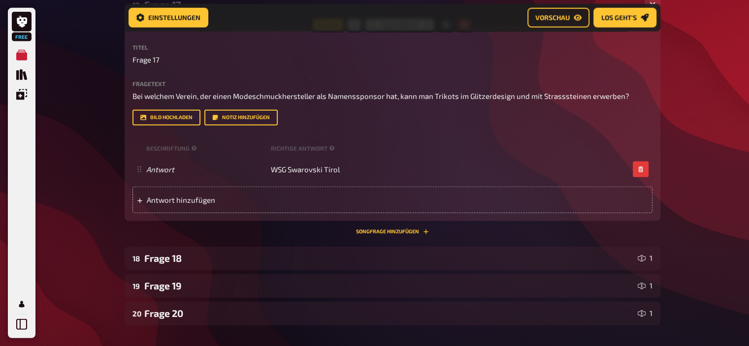
scroll to position [2643, 0]
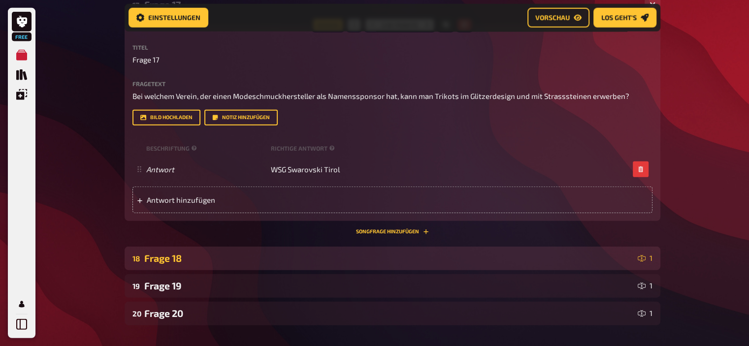
click at [163, 255] on div "Frage 18" at bounding box center [388, 258] width 489 height 11
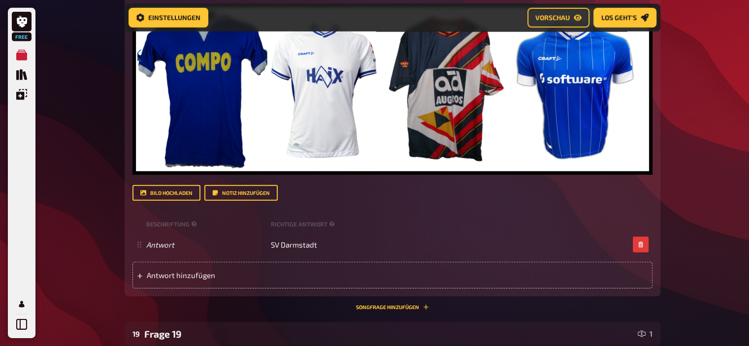
scroll to position [3002, 0]
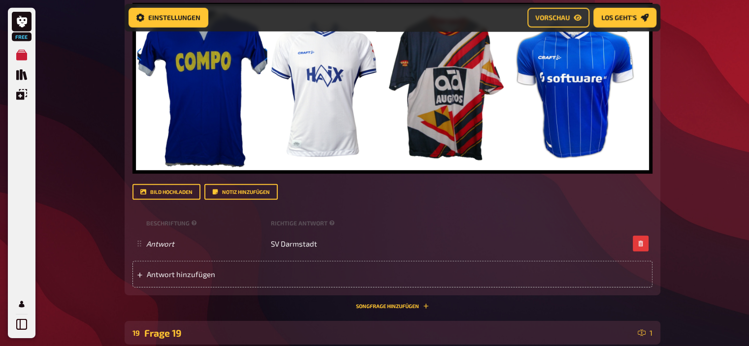
click at [174, 332] on div "Frage 19" at bounding box center [388, 332] width 489 height 11
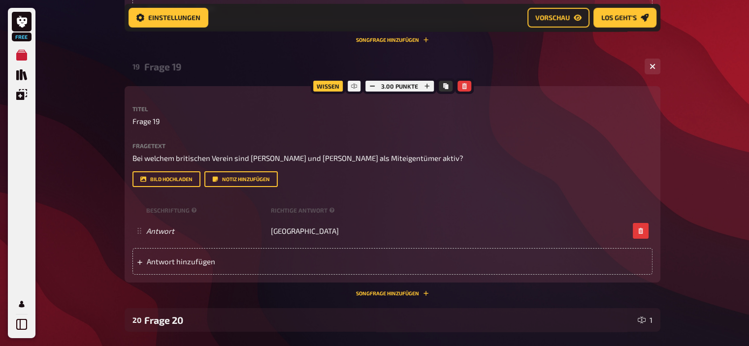
scroll to position [3269, 0]
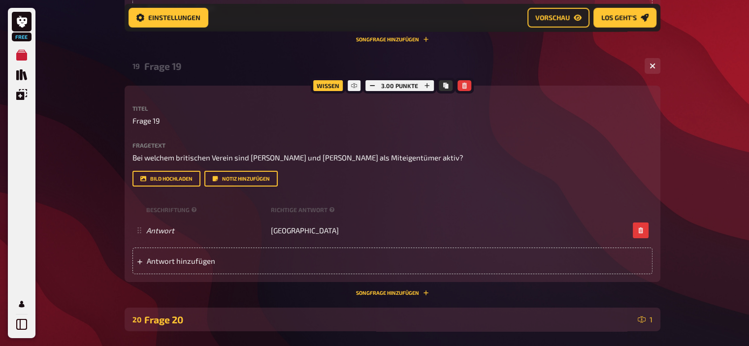
click at [168, 325] on div "Frage 20" at bounding box center [388, 319] width 489 height 11
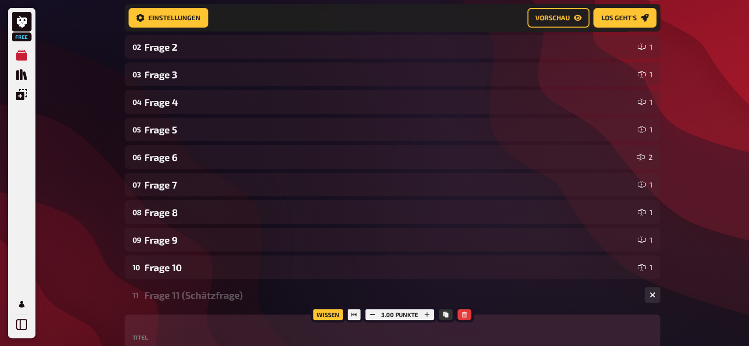
scroll to position [0, 0]
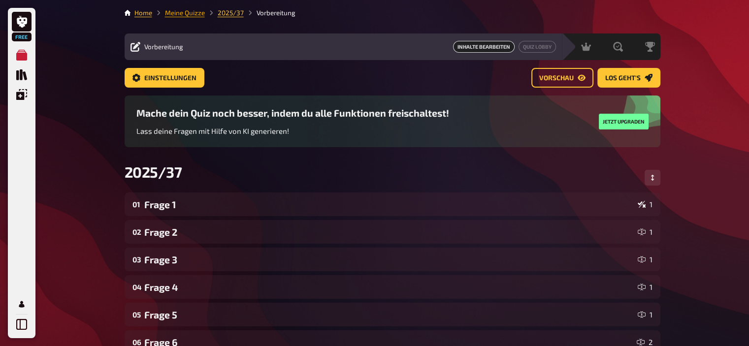
click at [187, 11] on link "Meine Quizze" at bounding box center [185, 13] width 40 height 8
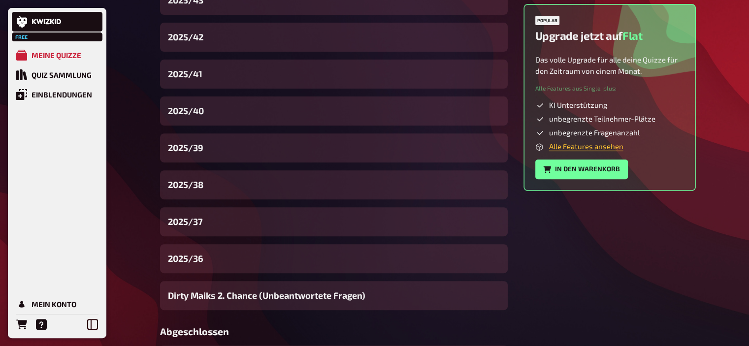
scroll to position [349, 0]
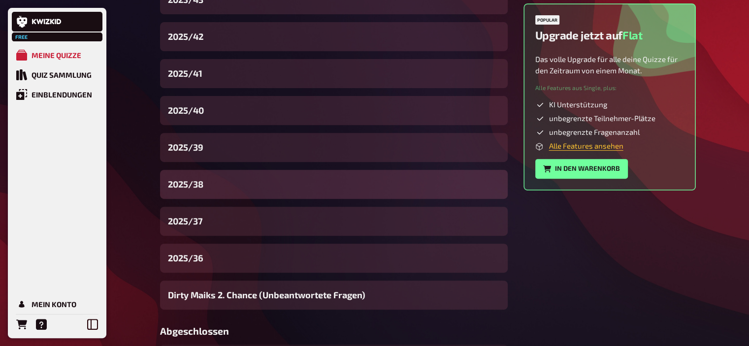
click at [207, 191] on div "2025/38" at bounding box center [334, 184] width 348 height 29
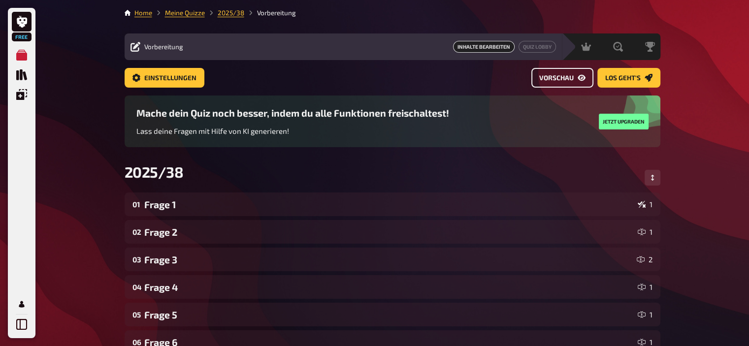
click at [546, 75] on span "Vorschau" at bounding box center [556, 78] width 34 height 7
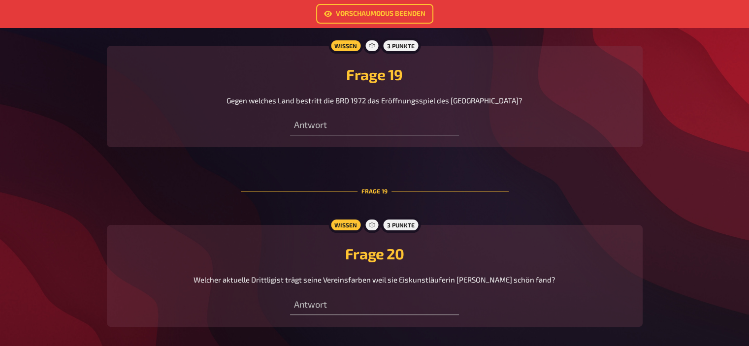
scroll to position [3957, 0]
